Goal: Task Accomplishment & Management: Use online tool/utility

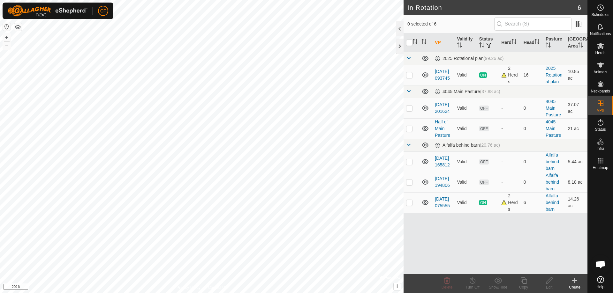
click at [576, 283] on icon at bounding box center [575, 281] width 8 height 8
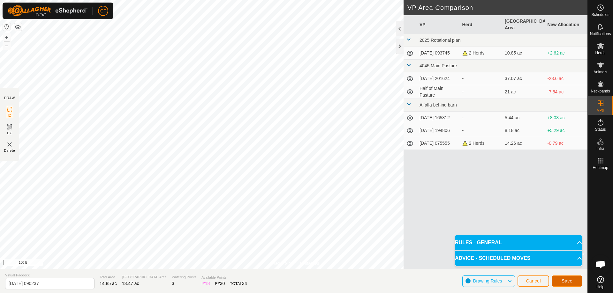
click at [570, 281] on span "Save" at bounding box center [566, 281] width 11 height 5
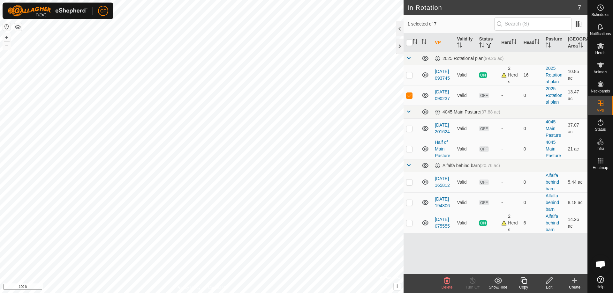
checkbox input "true"
click at [549, 284] on icon at bounding box center [549, 281] width 8 height 8
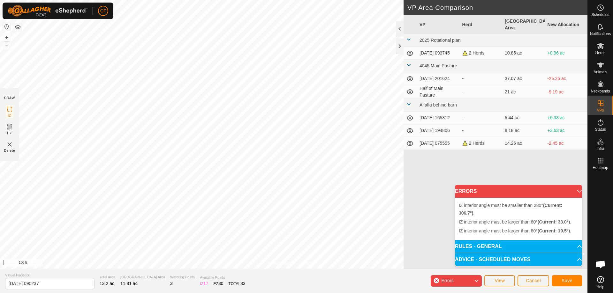
click at [404, 164] on div "Privacy Policy Contact Us Status: OFF Type: Inclusion Zone + – ⇧ i © Mapbox , ©…" at bounding box center [293, 146] width 587 height 293
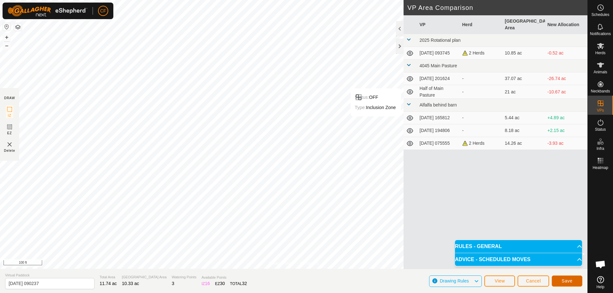
click at [572, 282] on span "Save" at bounding box center [566, 281] width 11 height 5
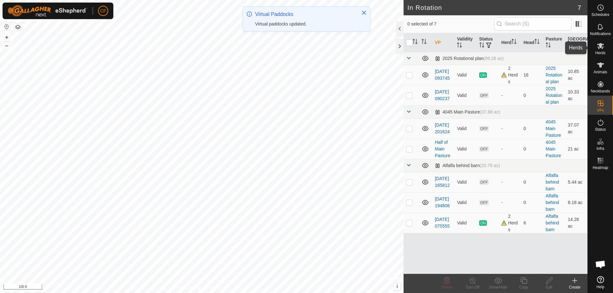
click at [602, 47] on icon at bounding box center [600, 46] width 8 height 8
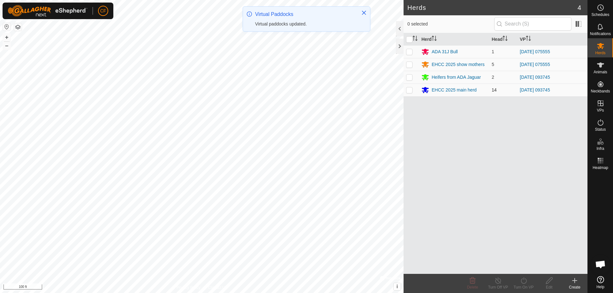
click at [411, 90] on p-checkbox at bounding box center [409, 89] width 6 height 5
checkbox input "true"
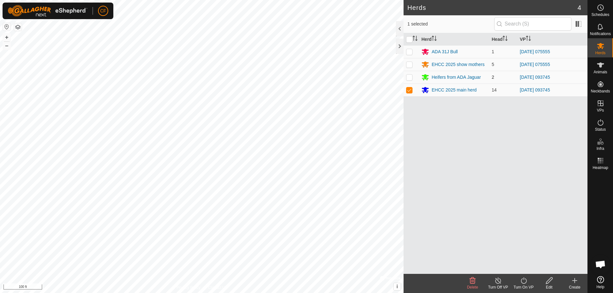
click at [409, 75] on p-checkbox at bounding box center [409, 77] width 6 height 5
checkbox input "true"
click at [522, 282] on icon at bounding box center [524, 281] width 8 height 8
click at [525, 266] on link "Now" at bounding box center [542, 266] width 63 height 13
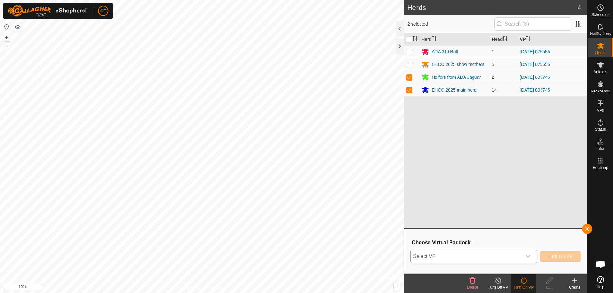
click at [529, 257] on icon "dropdown trigger" at bounding box center [527, 256] width 5 height 5
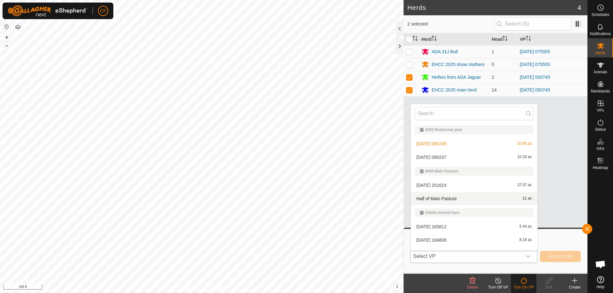
scroll to position [10, 0]
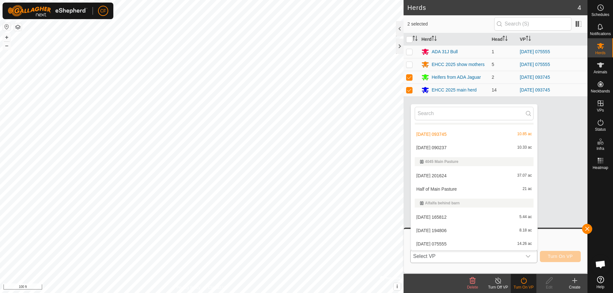
click at [457, 148] on li "[DATE] 090237 10.33 ac" at bounding box center [474, 147] width 126 height 13
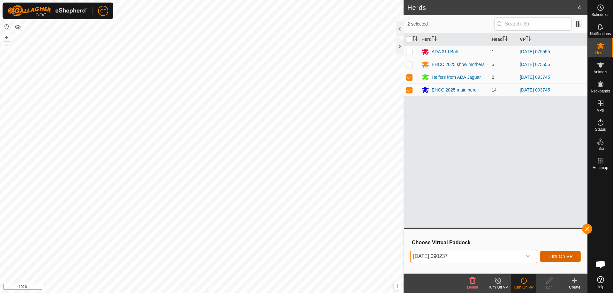
click at [565, 257] on span "Turn On VP" at bounding box center [560, 256] width 25 height 5
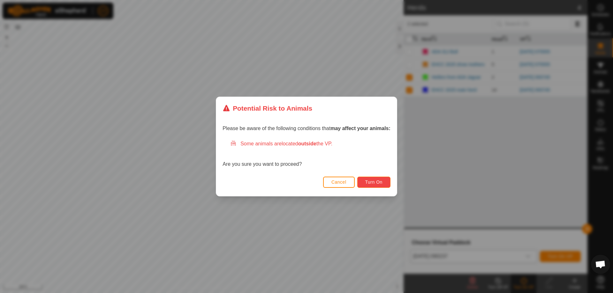
click at [381, 179] on button "Turn On" at bounding box center [373, 182] width 33 height 11
